Goal: Task Accomplishment & Management: Manage account settings

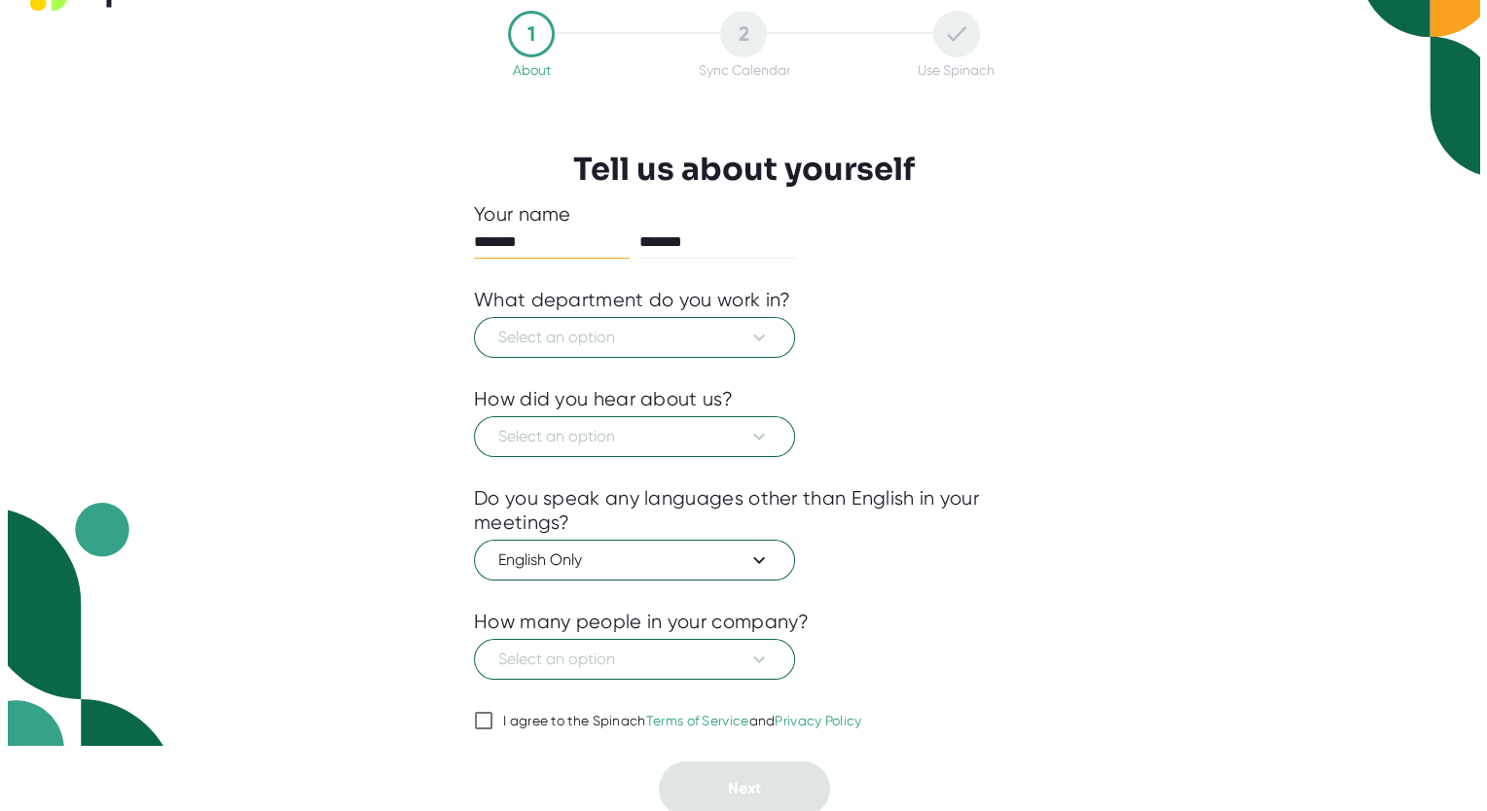
scroll to position [66, 0]
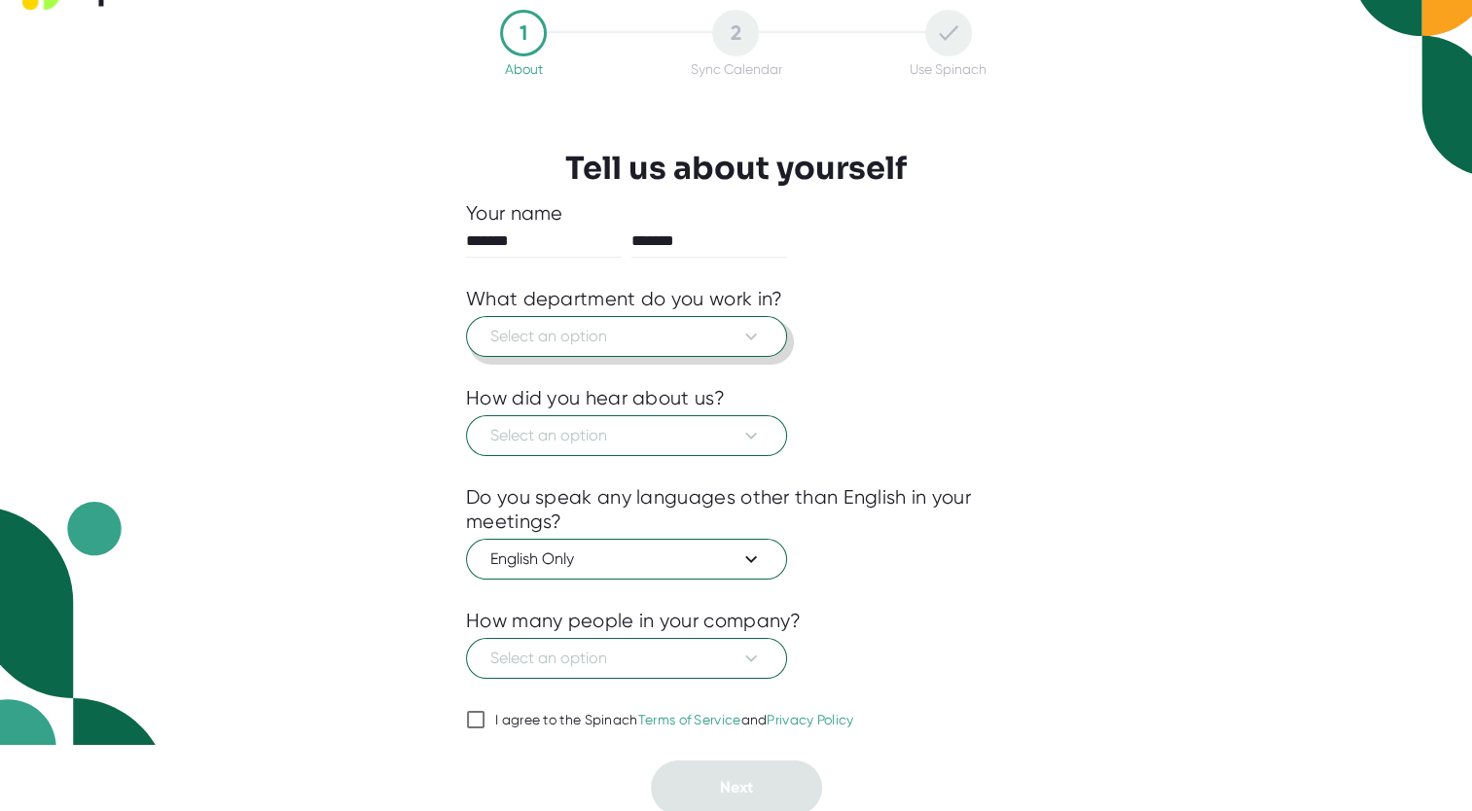
click at [644, 341] on span "Select an option" at bounding box center [626, 336] width 272 height 23
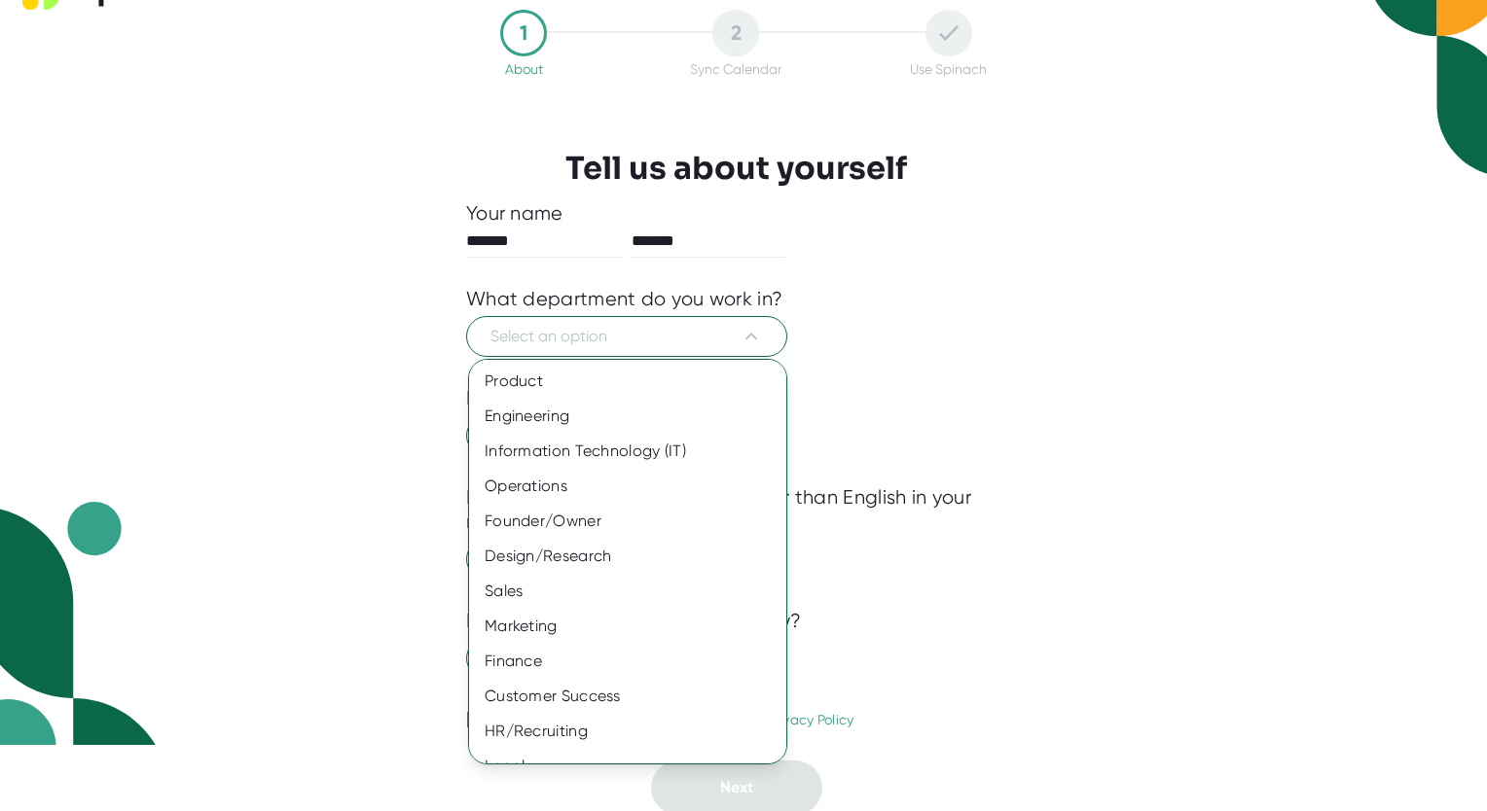
click at [942, 378] on div at bounding box center [743, 405] width 1487 height 811
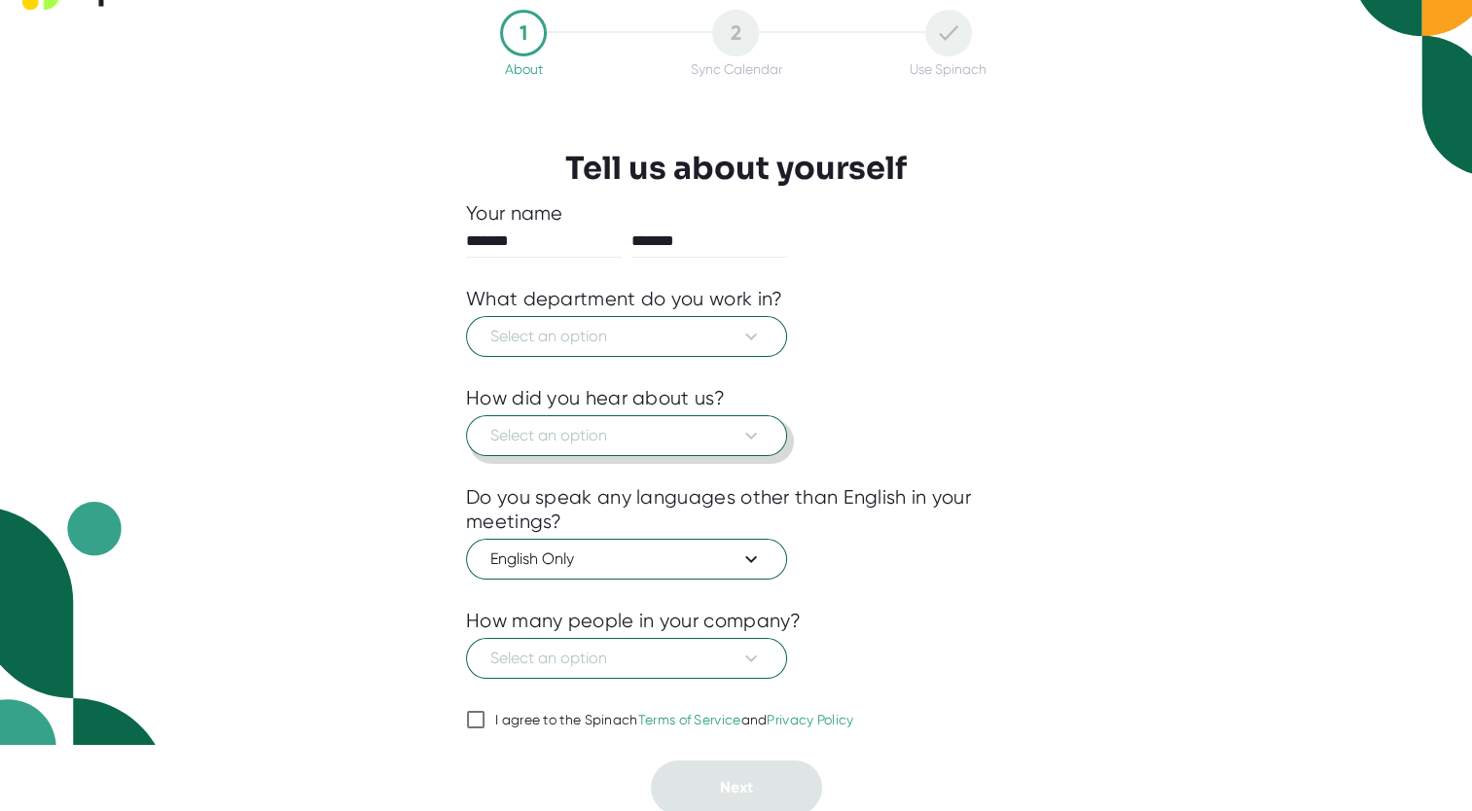
click at [623, 442] on span "Select an option" at bounding box center [626, 435] width 272 height 23
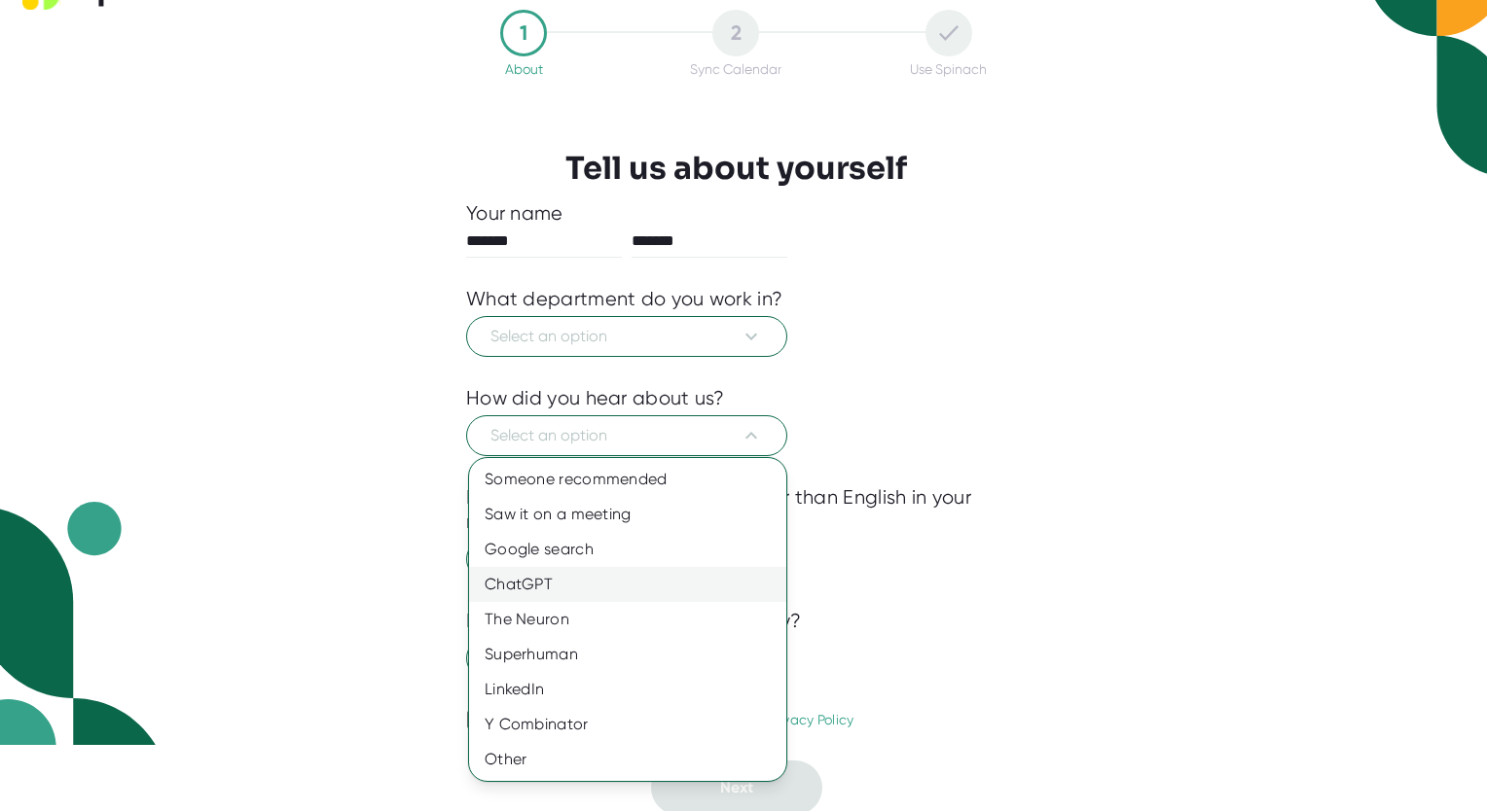
click at [532, 572] on div "ChatGPT" at bounding box center [627, 584] width 317 height 35
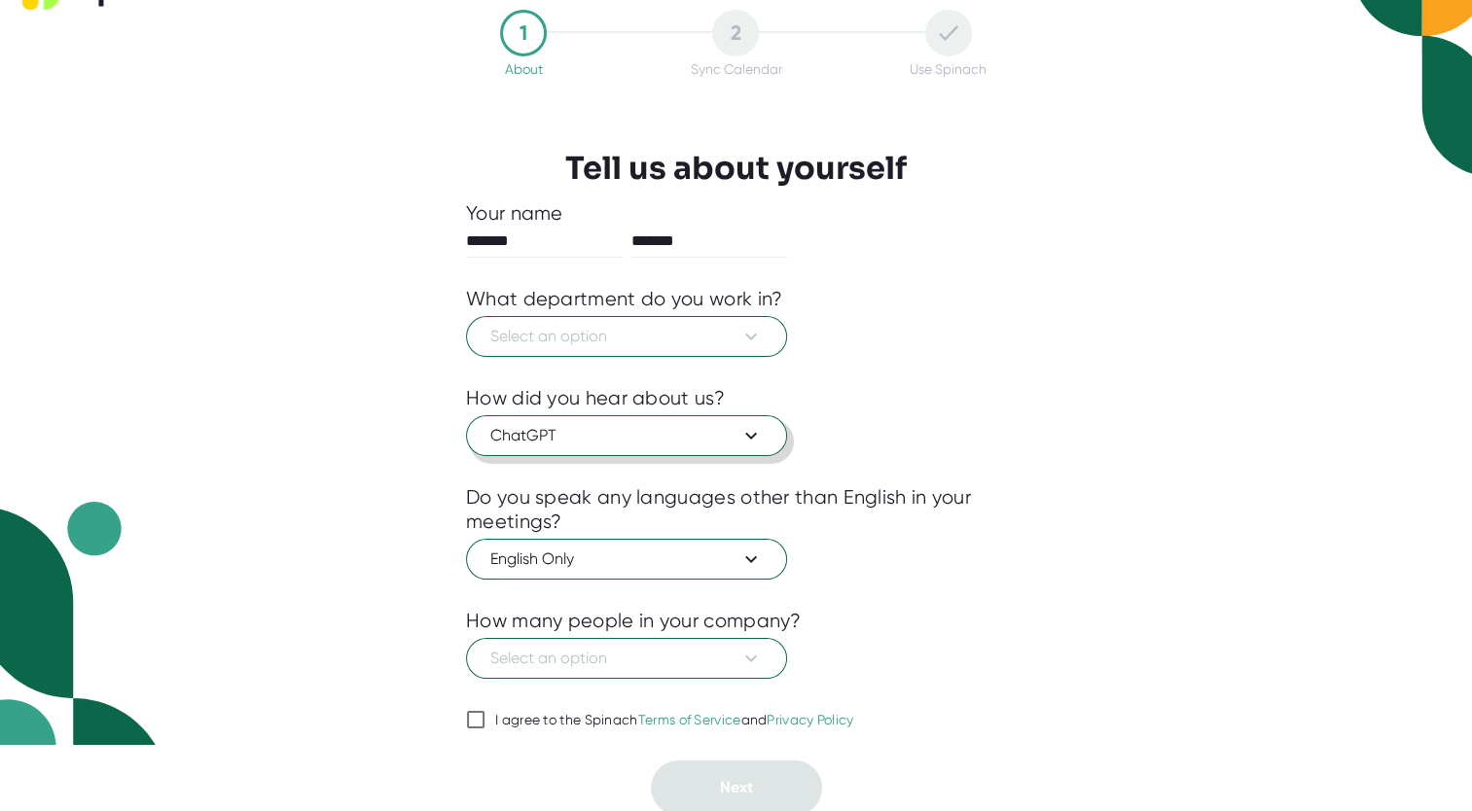
click at [638, 424] on span "ChatGPT" at bounding box center [626, 435] width 272 height 23
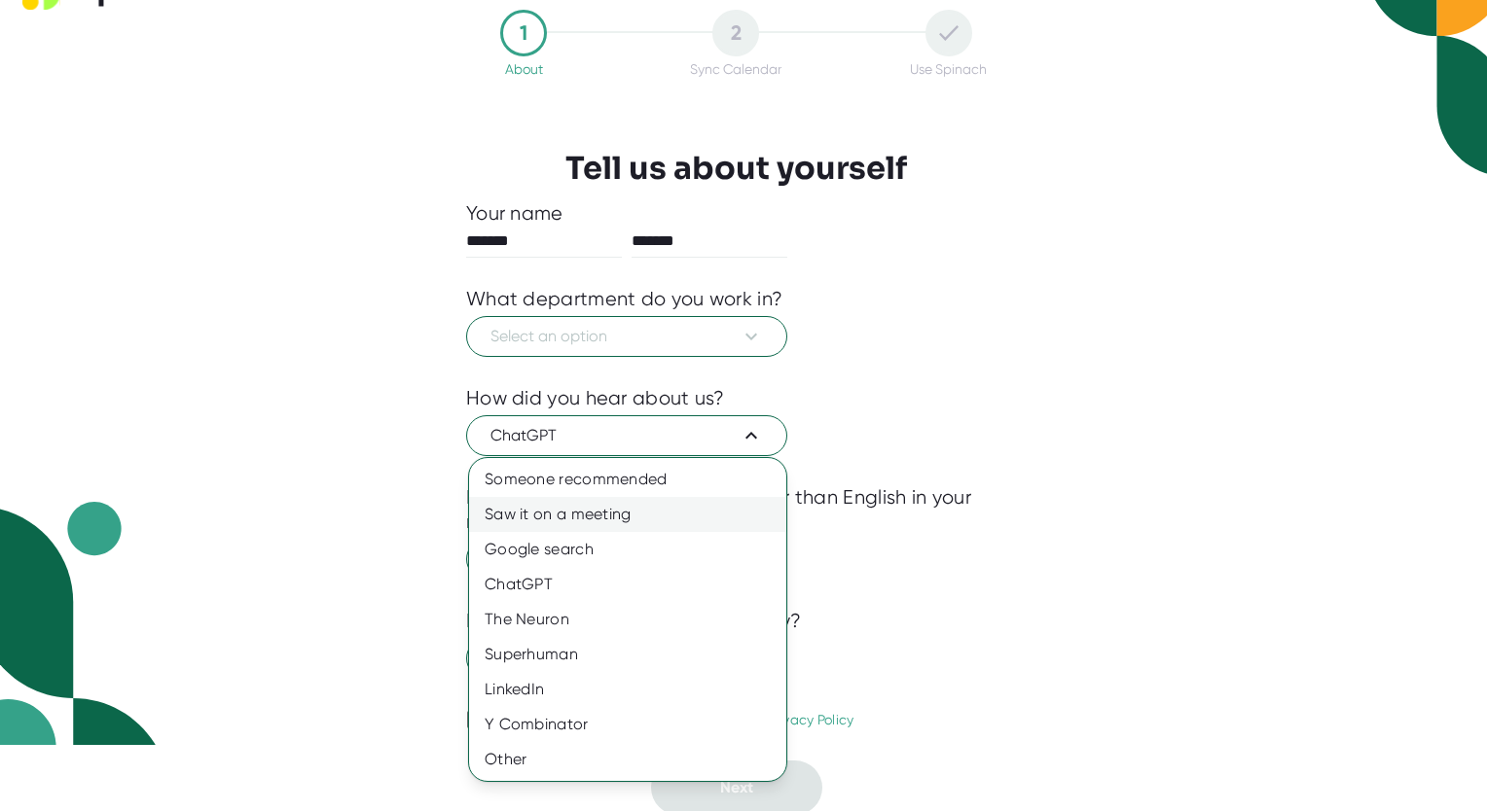
click at [530, 512] on div "Saw it on a meeting" at bounding box center [627, 514] width 317 height 35
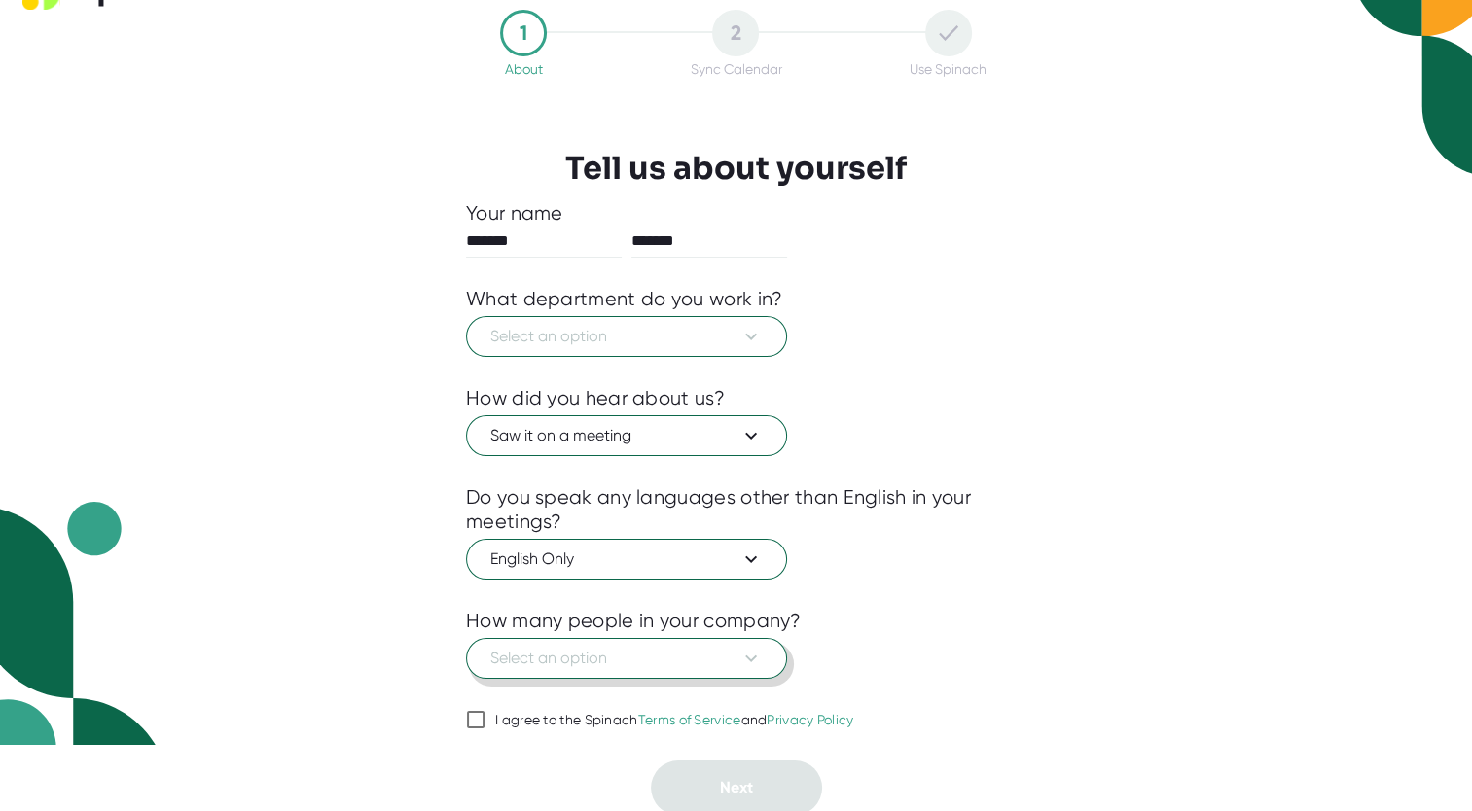
click at [573, 651] on span "Select an option" at bounding box center [626, 658] width 272 height 23
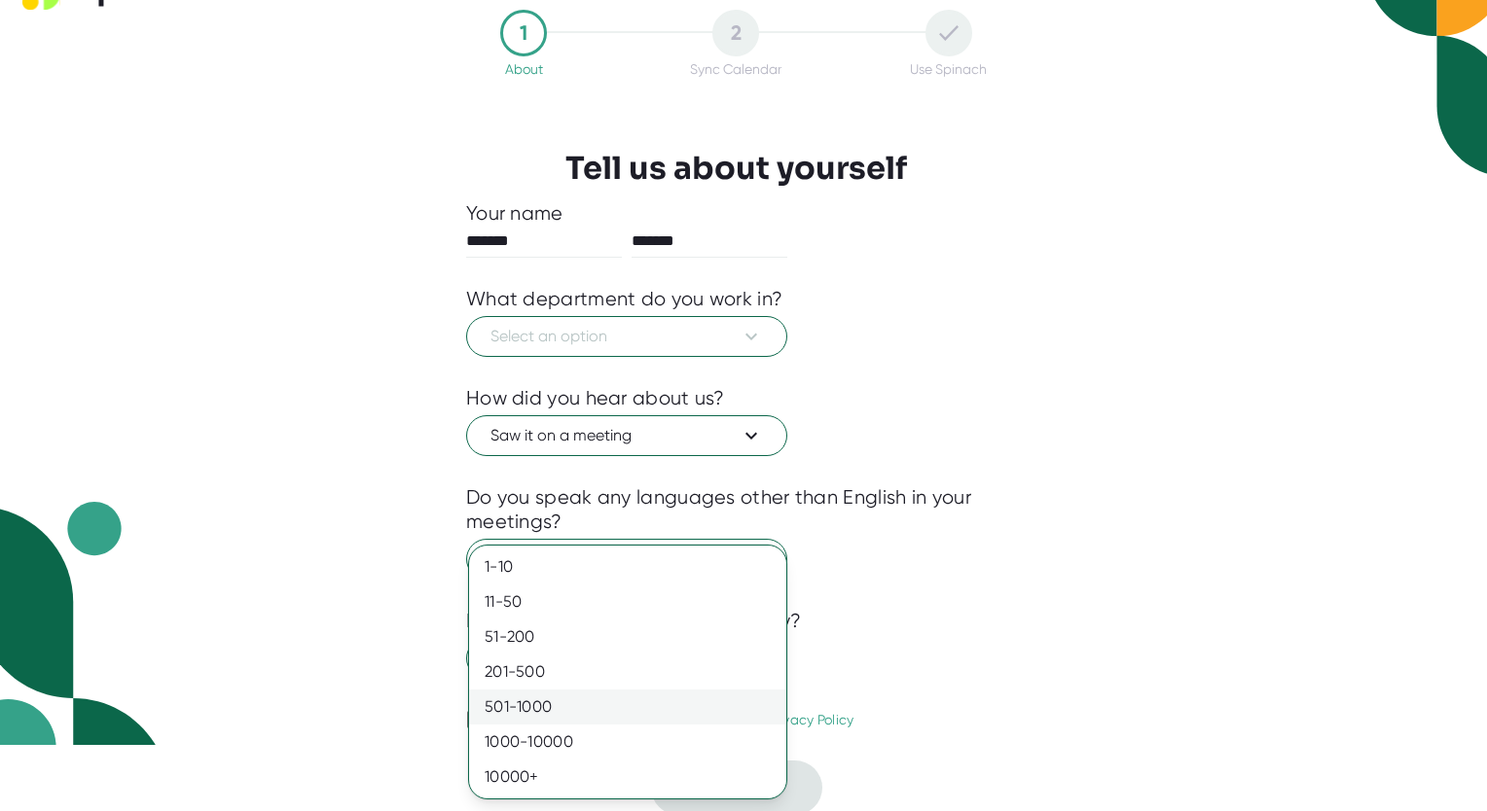
click at [543, 714] on div "501-1000" at bounding box center [627, 707] width 317 height 35
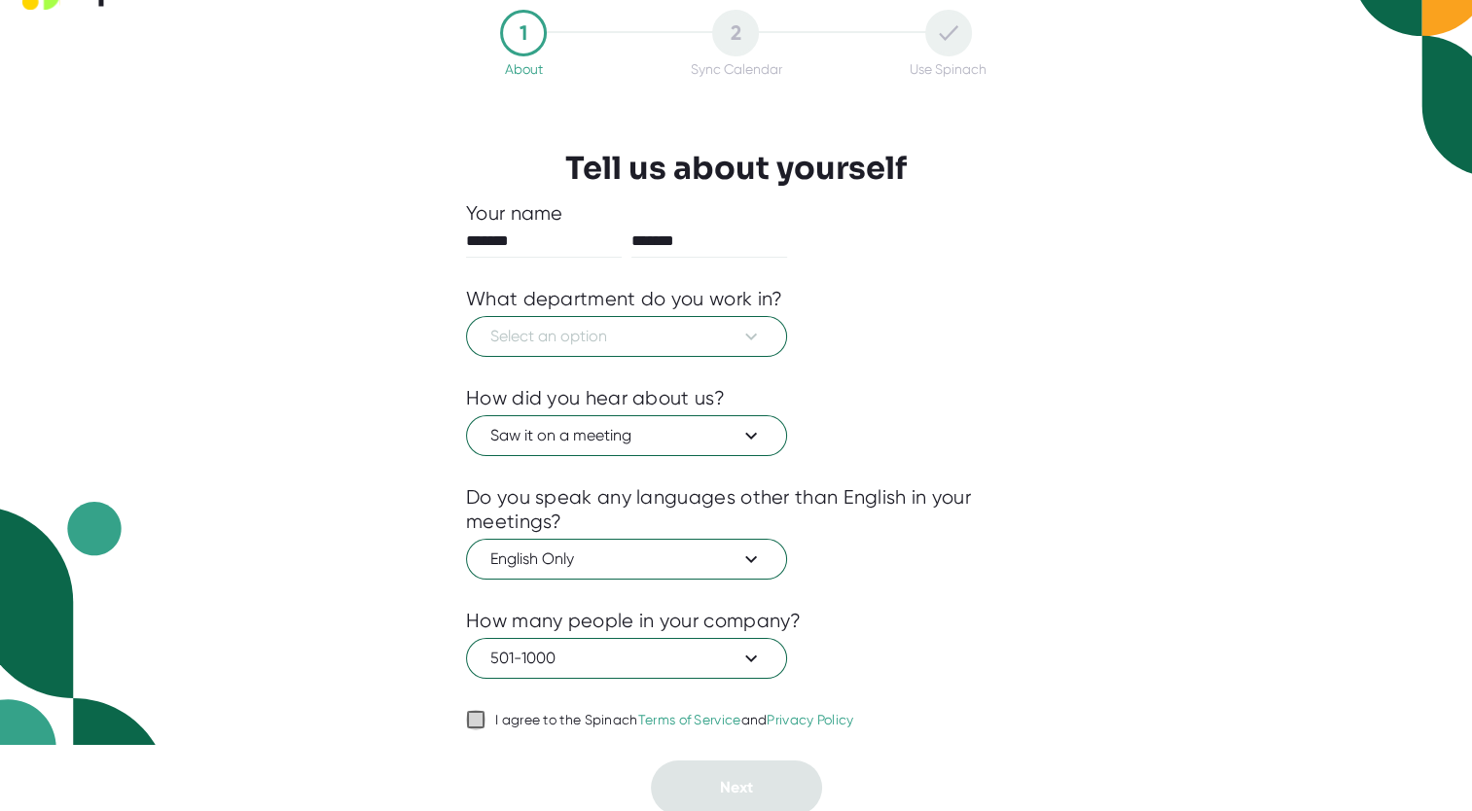
click at [476, 714] on input "I agree to the Spinach Terms of Service and Privacy Policy" at bounding box center [475, 719] width 19 height 23
checkbox input "true"
click at [748, 325] on icon at bounding box center [750, 336] width 23 height 23
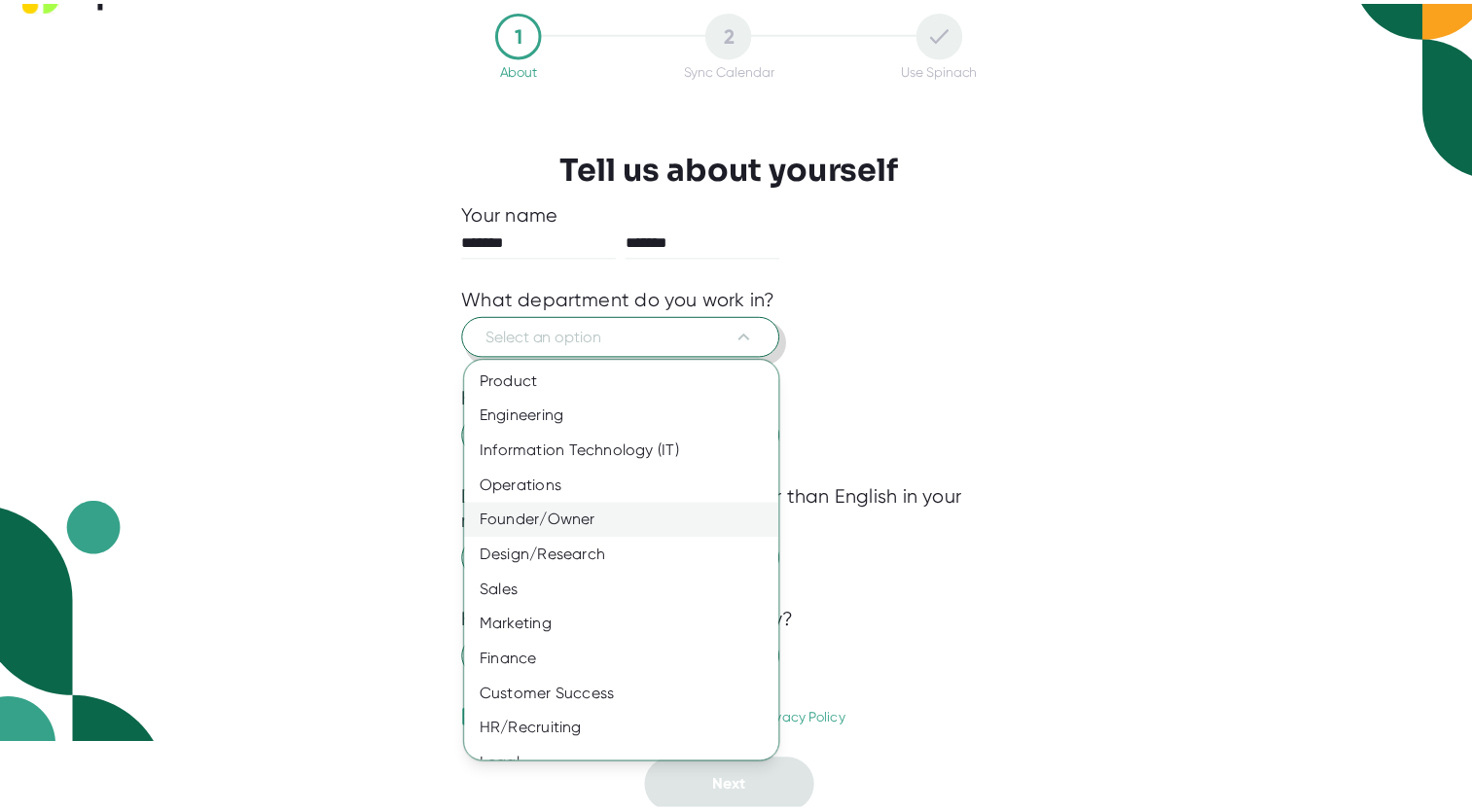
scroll to position [58, 0]
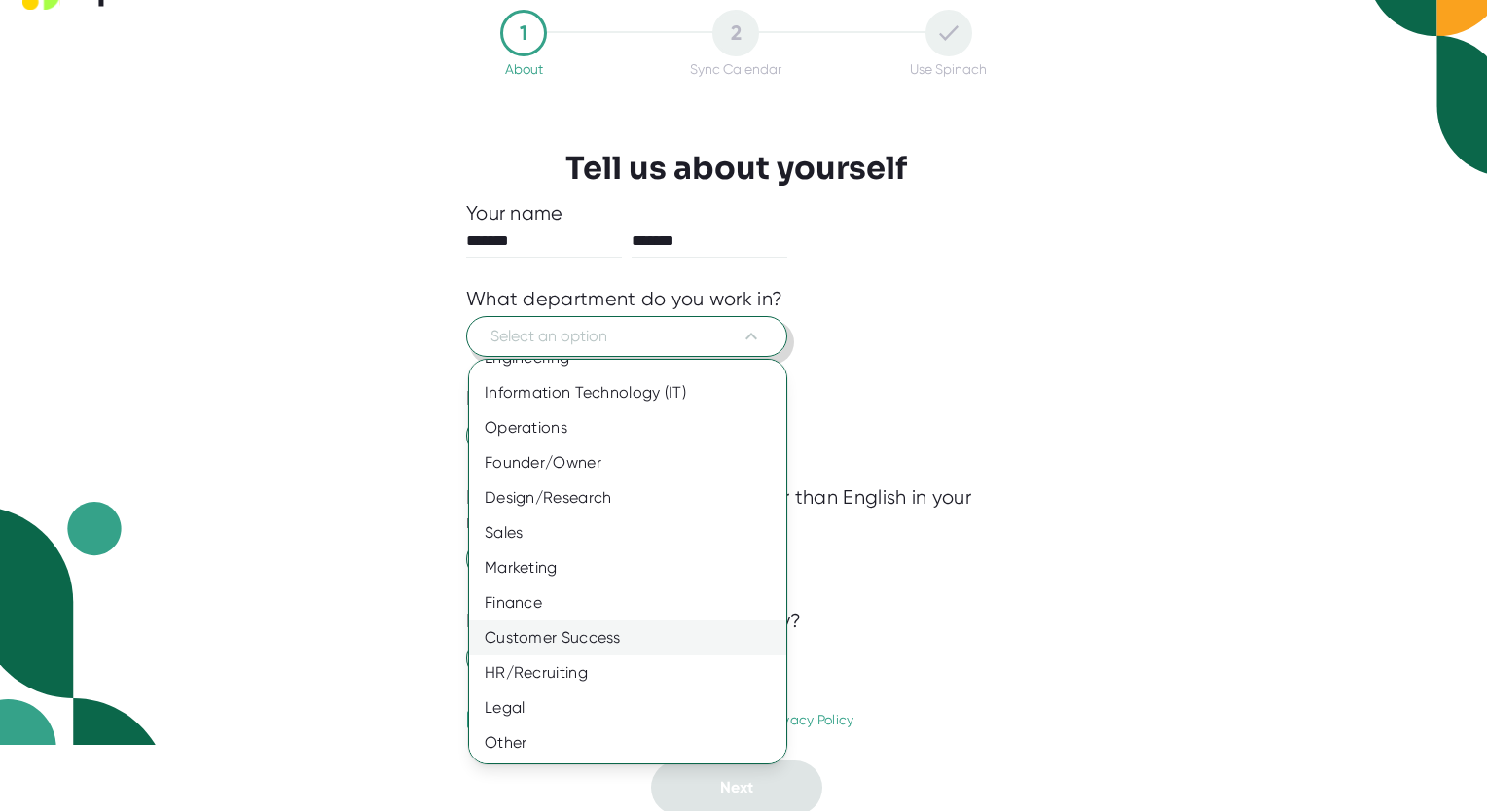
click at [576, 640] on div "Customer Success" at bounding box center [635, 638] width 332 height 35
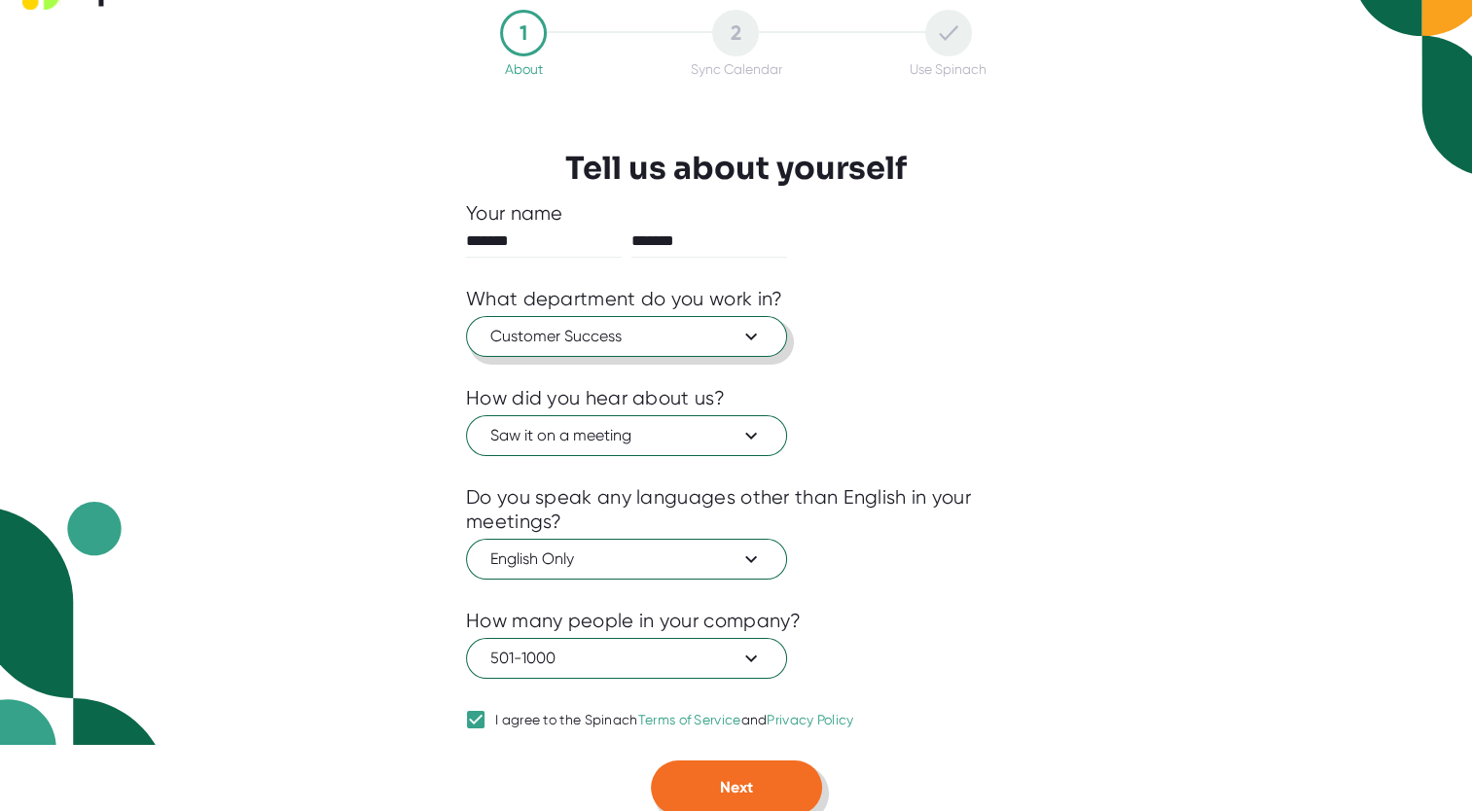
click at [712, 802] on button "Next" at bounding box center [736, 788] width 171 height 54
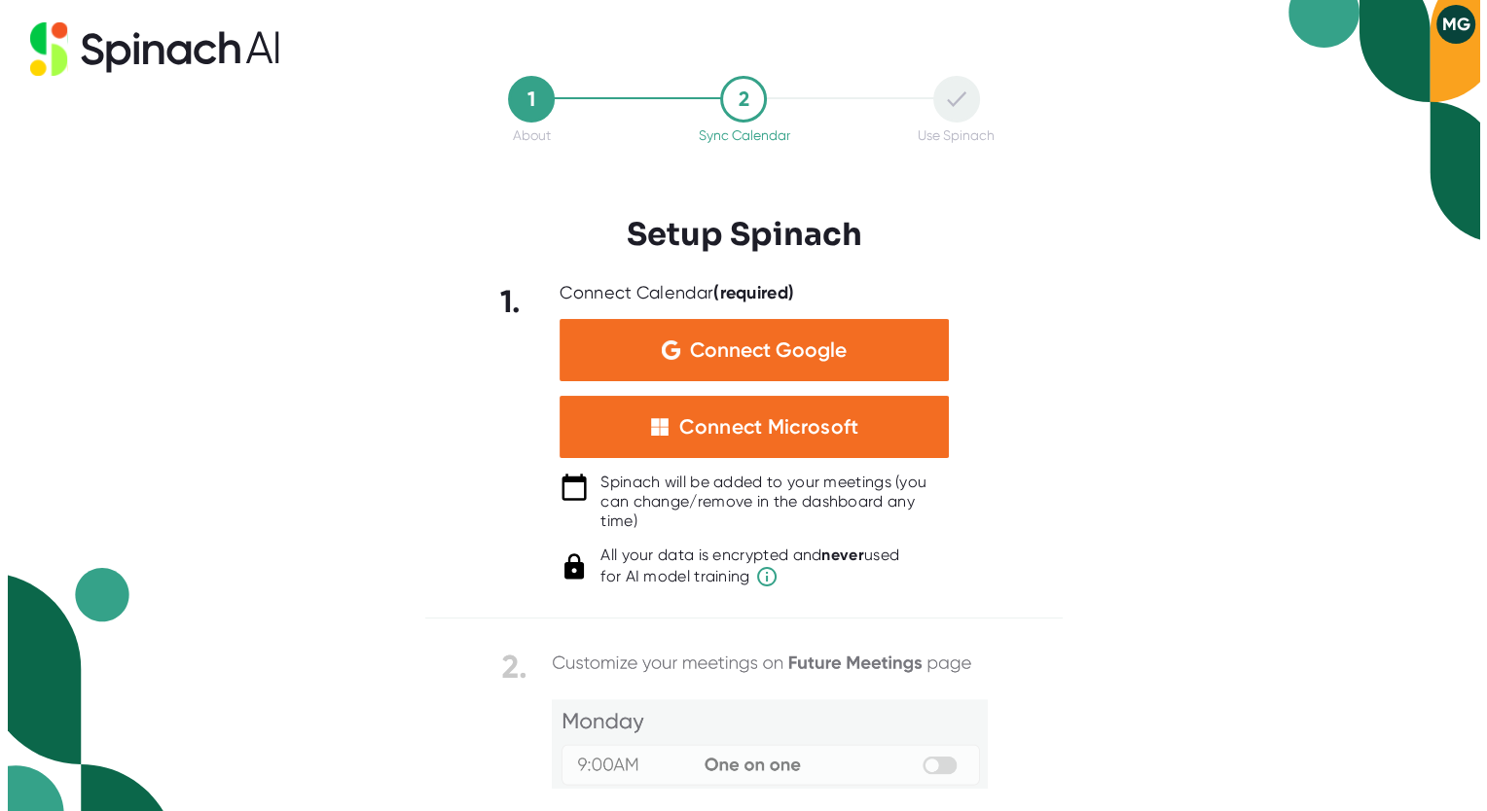
scroll to position [0, 0]
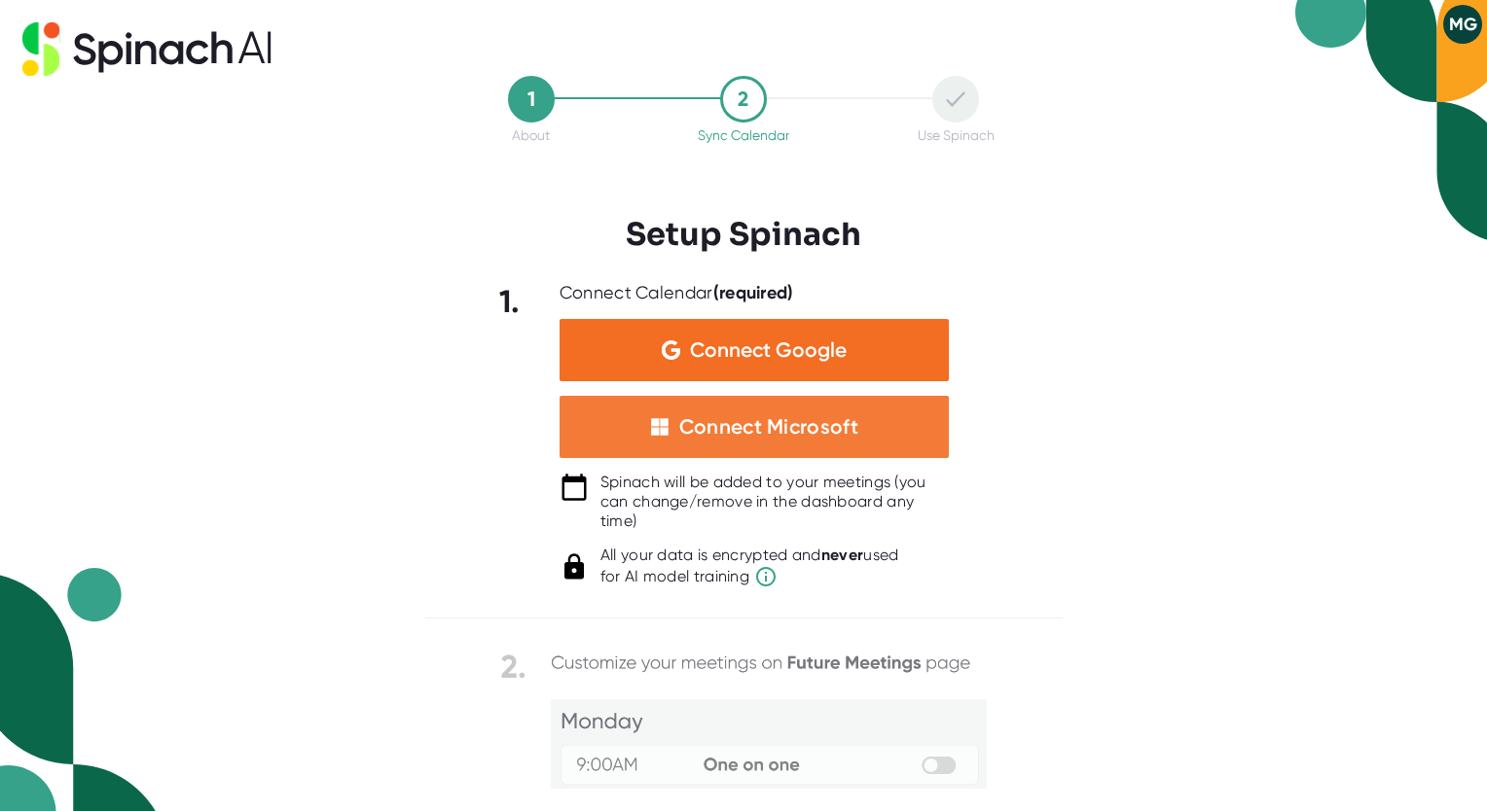
click at [840, 419] on div "Connect Microsoft" at bounding box center [768, 426] width 179 height 25
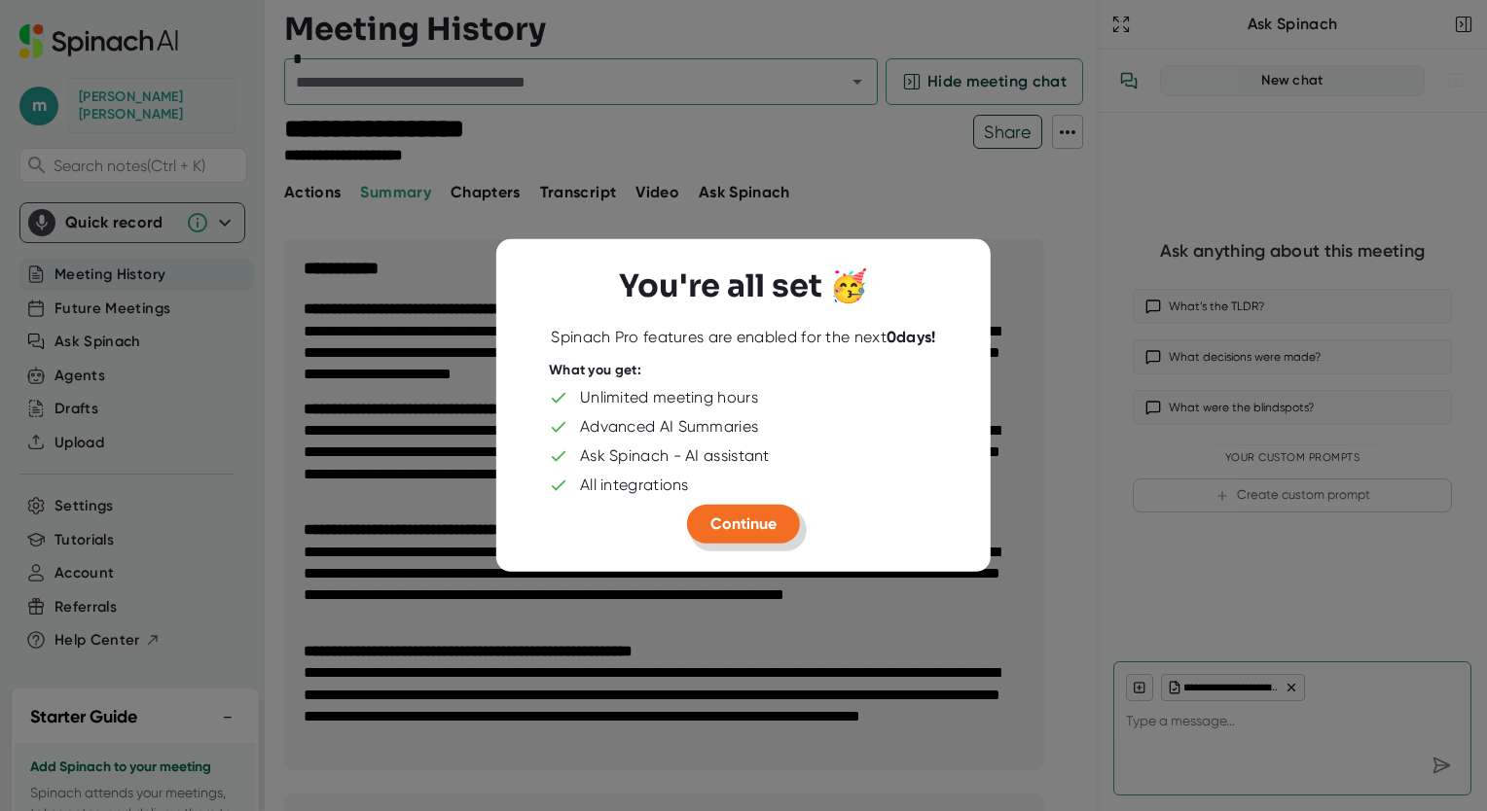
click at [732, 531] on span "Continue" at bounding box center [743, 524] width 66 height 18
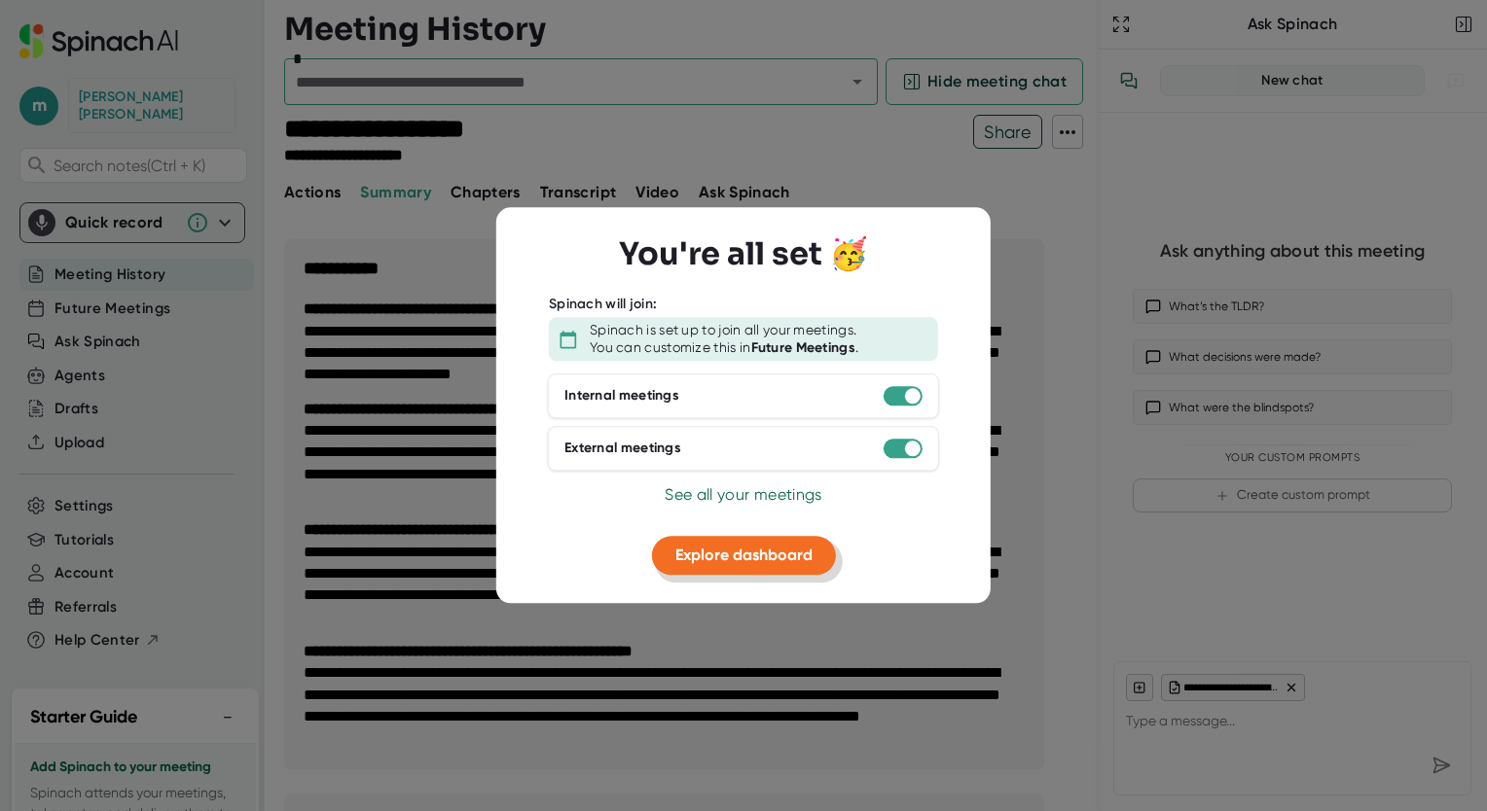
click at [747, 562] on span "Explore dashboard" at bounding box center [743, 555] width 137 height 18
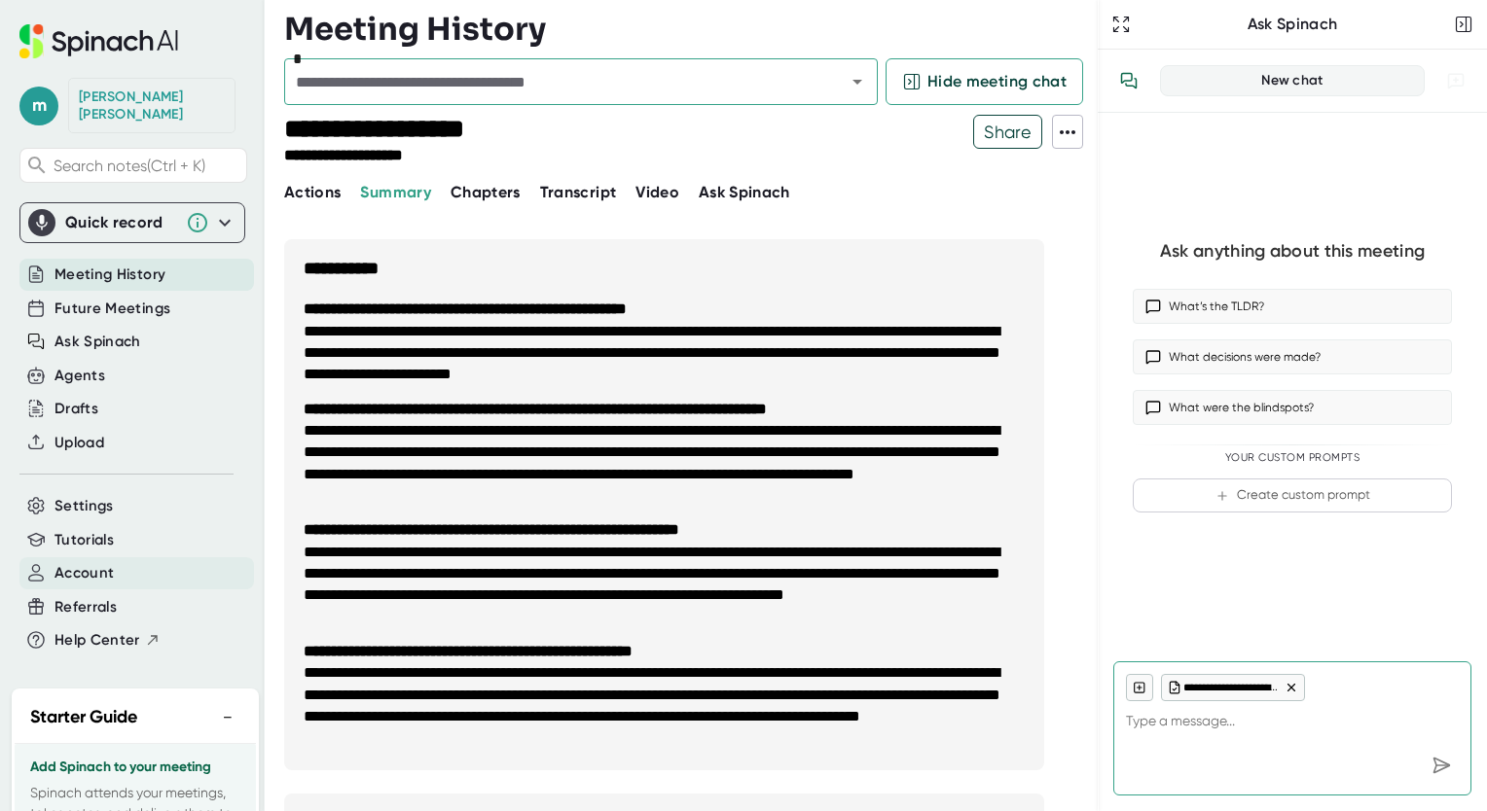
type textarea "x"
click at [85, 562] on span "Account" at bounding box center [83, 573] width 59 height 22
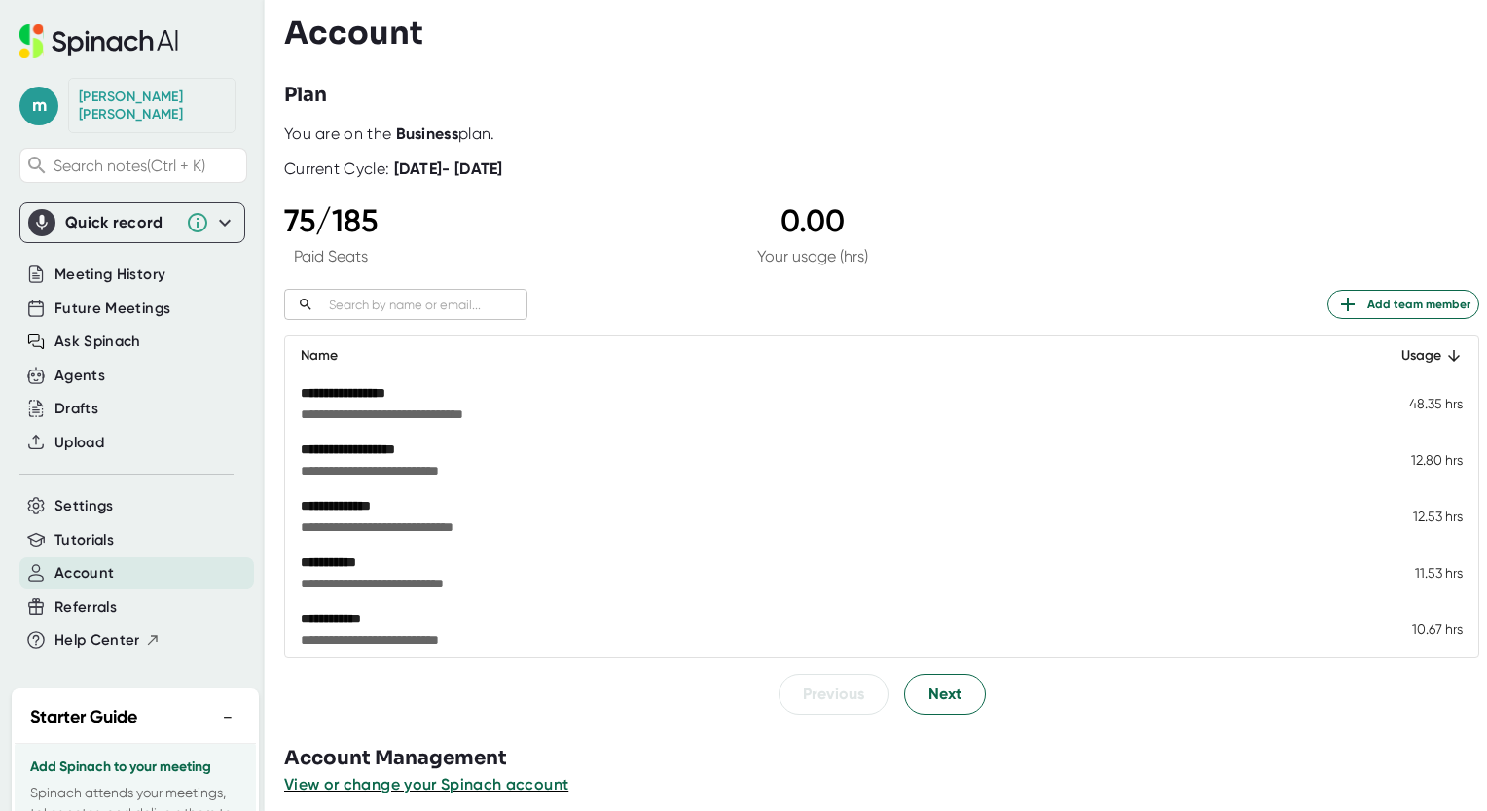
scroll to position [14, 0]
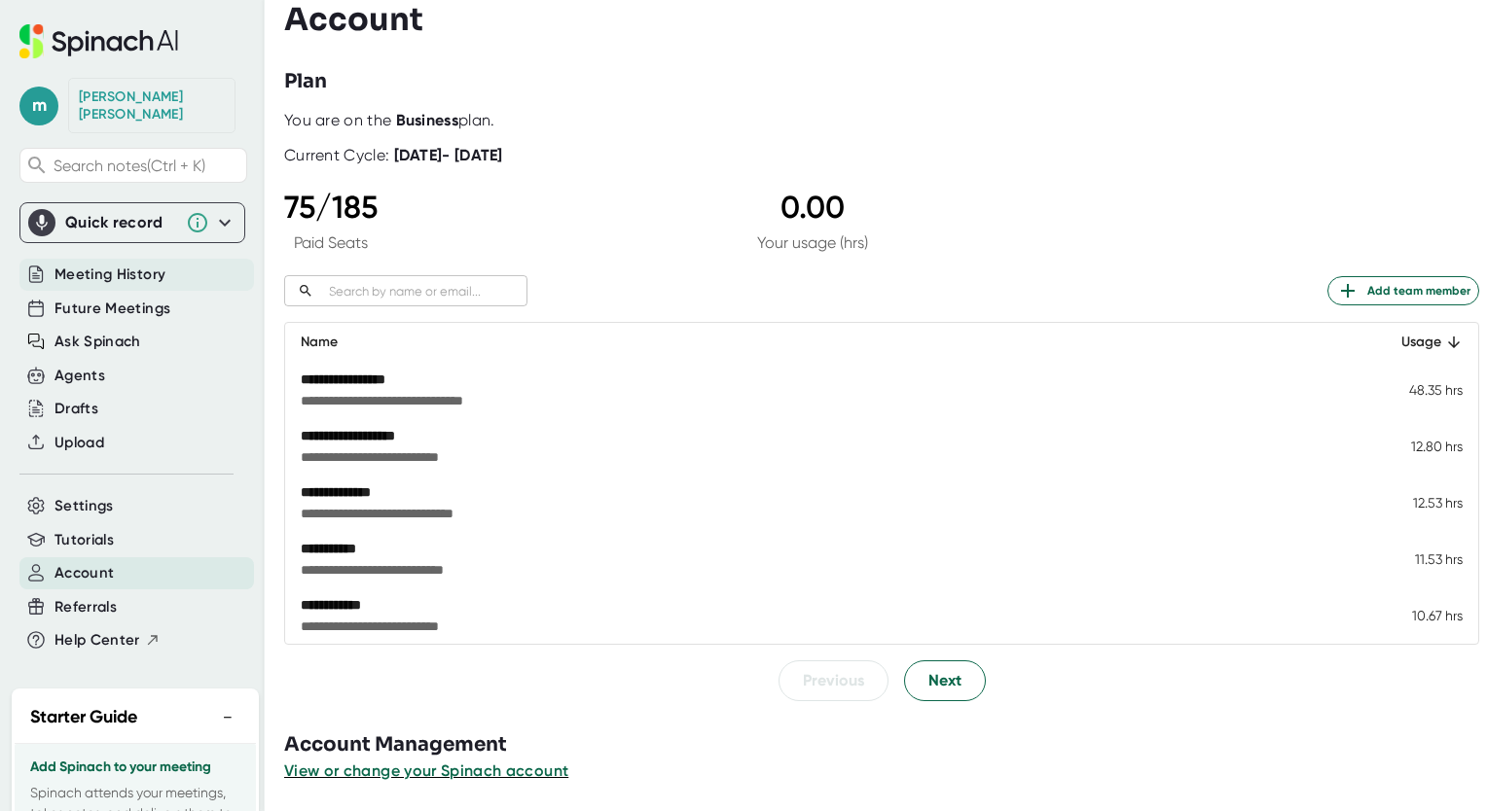
click at [104, 264] on span "Meeting History" at bounding box center [109, 275] width 111 height 22
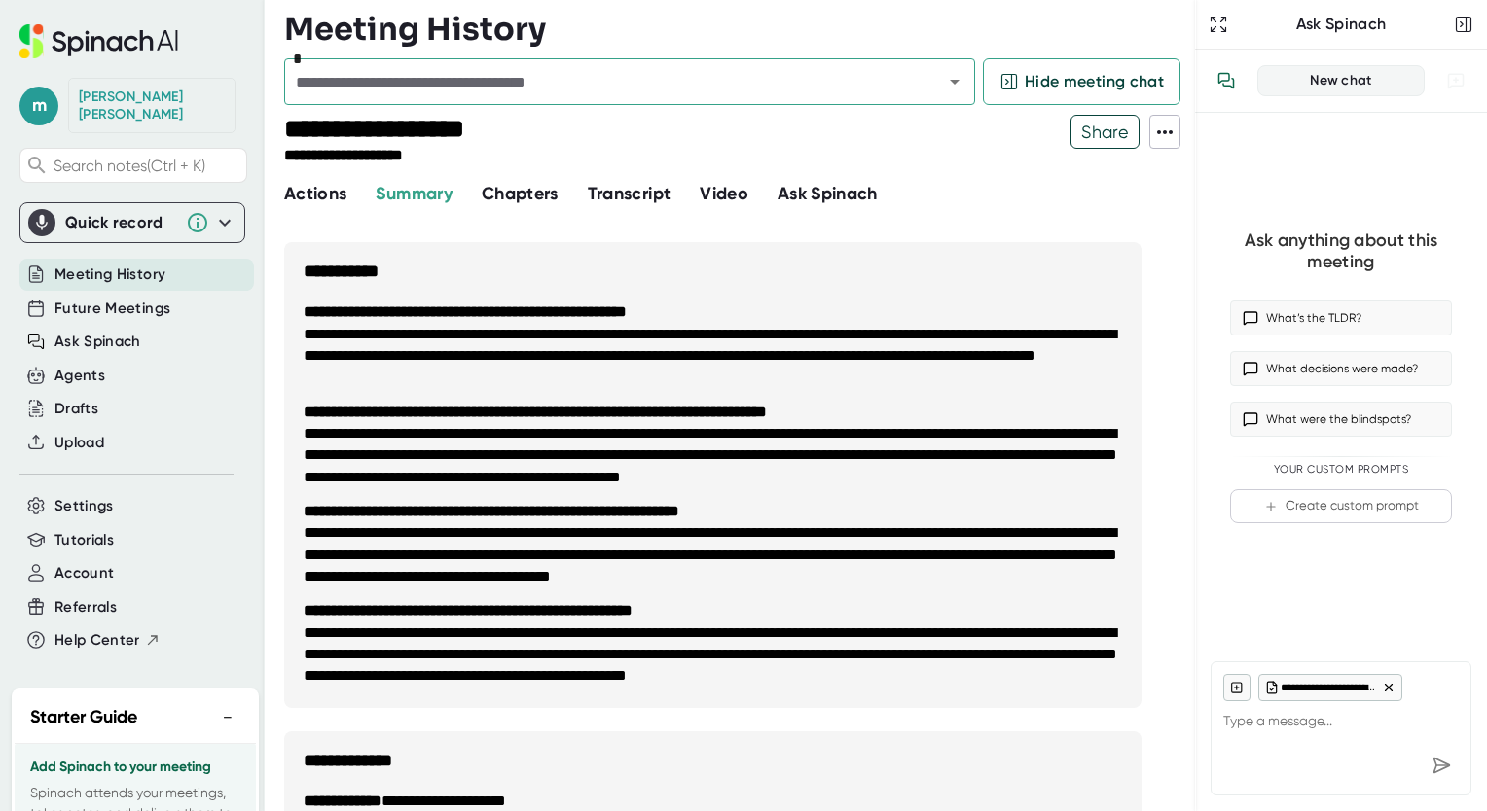
type textarea "x"
